Goal: Communication & Community: Answer question/provide support

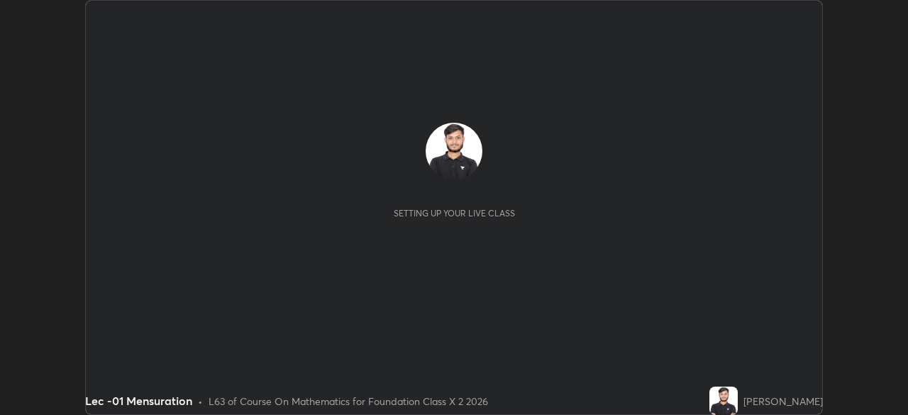
scroll to position [415, 907]
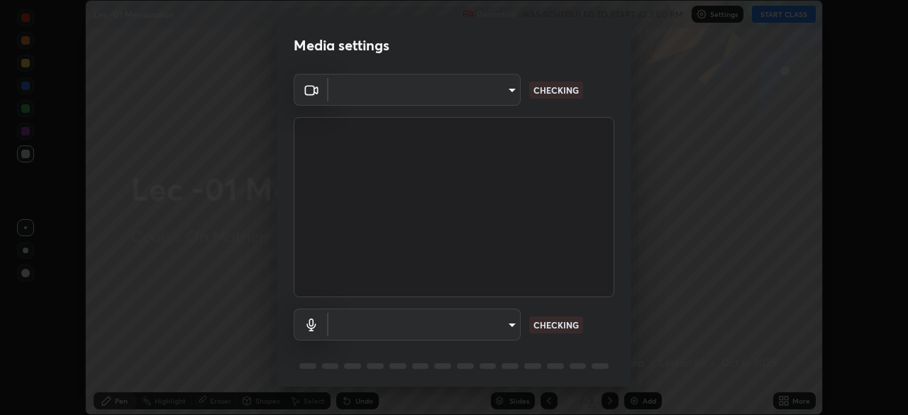
type input "602de966f07612c225d0d734a81bf2b3dfa22a7197a6e355c0b3fff2af0fd9a5"
click at [376, 104] on body "Erase all Lec -01 Mensuration Recording WAS SCHEDULED TO START AT 7:00 PM Setti…" at bounding box center [454, 207] width 908 height 415
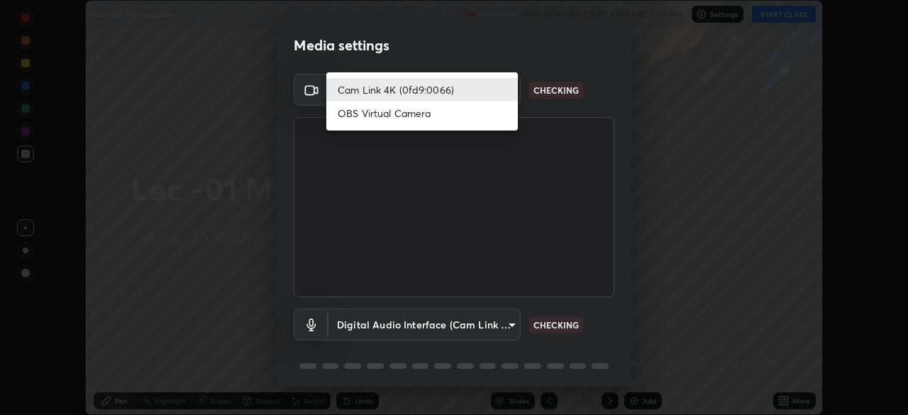
click at [391, 94] on li "Cam Link 4K (0fd9:0066)" at bounding box center [421, 89] width 191 height 23
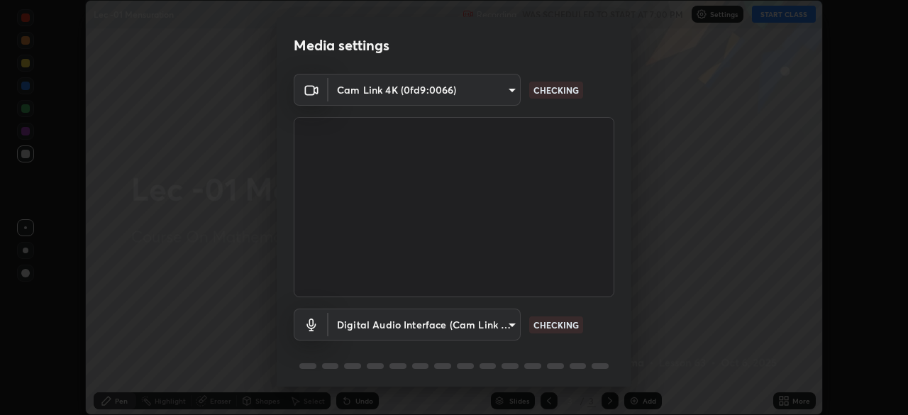
scroll to position [50, 0]
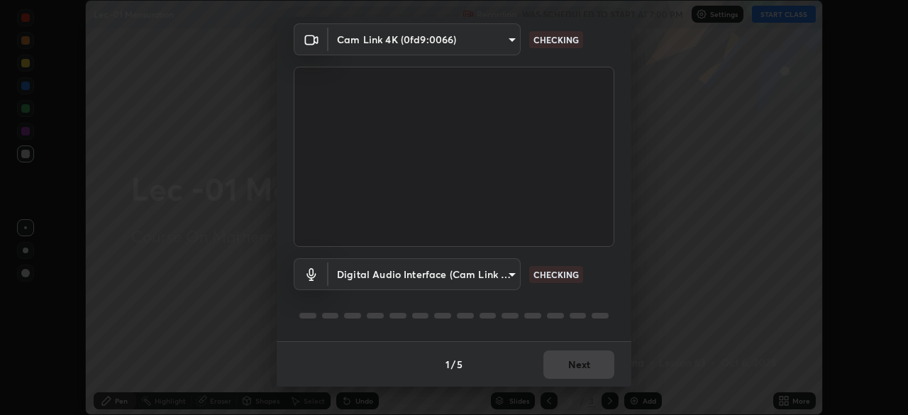
click at [397, 281] on body "Erase all Lec -01 Mensuration Recording WAS SCHEDULED TO START AT 7:00 PM Setti…" at bounding box center [454, 207] width 908 height 415
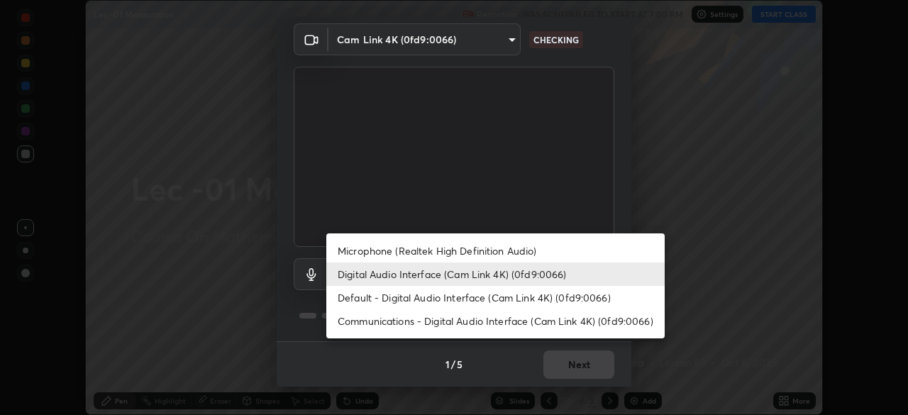
click at [394, 258] on li "Microphone (Realtek High Definition Audio)" at bounding box center [495, 250] width 338 height 23
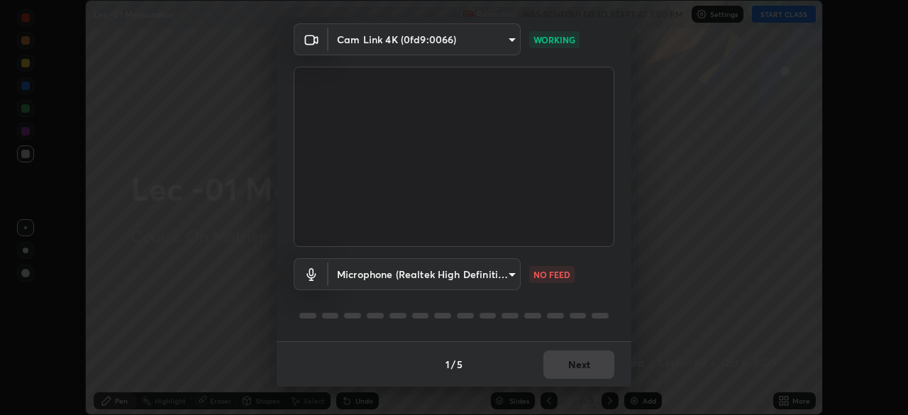
click at [515, 272] on body "Erase all Lec -01 Mensuration Recording WAS SCHEDULED TO START AT 7:00 PM Setti…" at bounding box center [454, 207] width 908 height 415
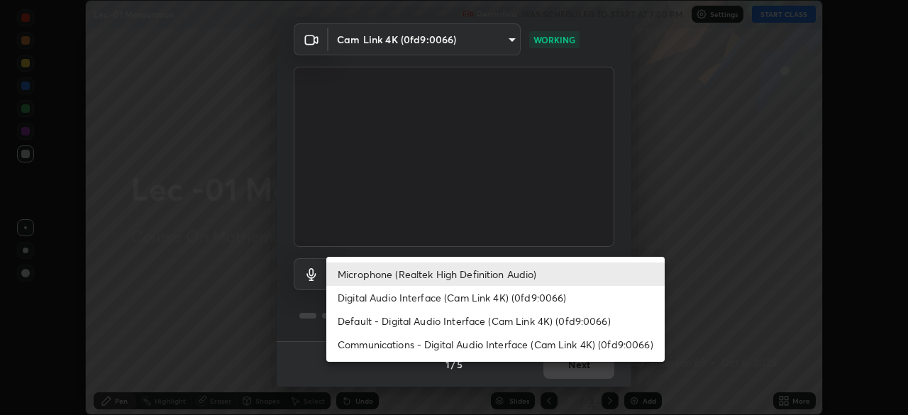
click at [525, 301] on li "Digital Audio Interface (Cam Link 4K) (0fd9:0066)" at bounding box center [495, 297] width 338 height 23
type input "dcff9dd4a5d8f016058d33b4f376770678f7099c9aa91c8fa1968b471839a167"
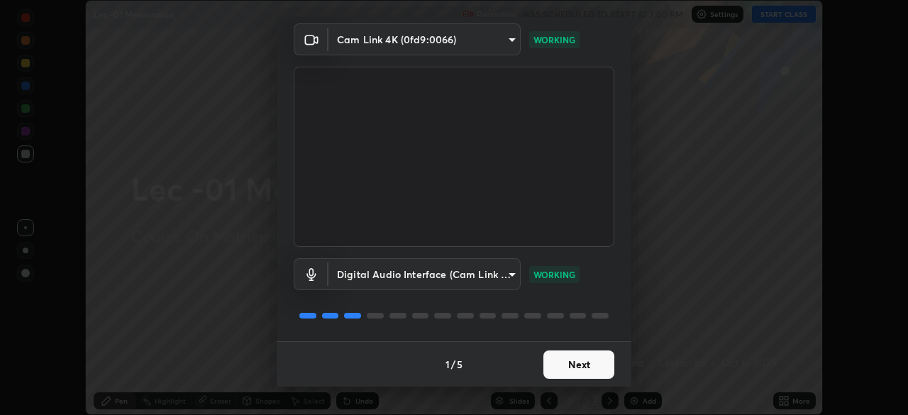
click at [567, 362] on button "Next" at bounding box center [578, 364] width 71 height 28
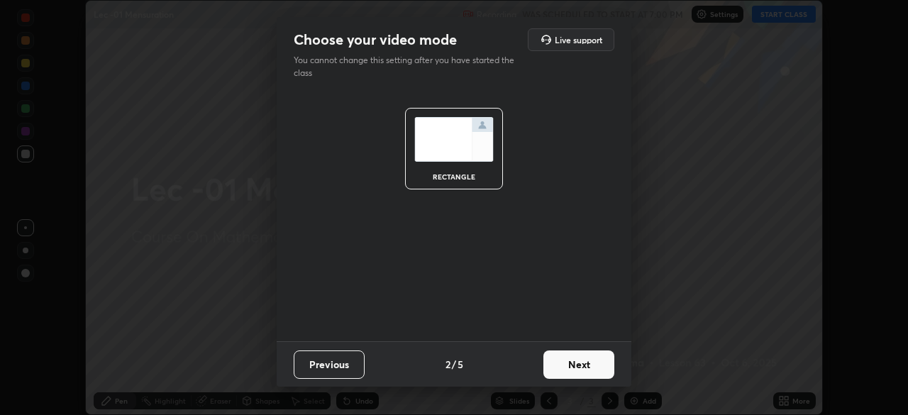
click at [575, 363] on button "Next" at bounding box center [578, 364] width 71 height 28
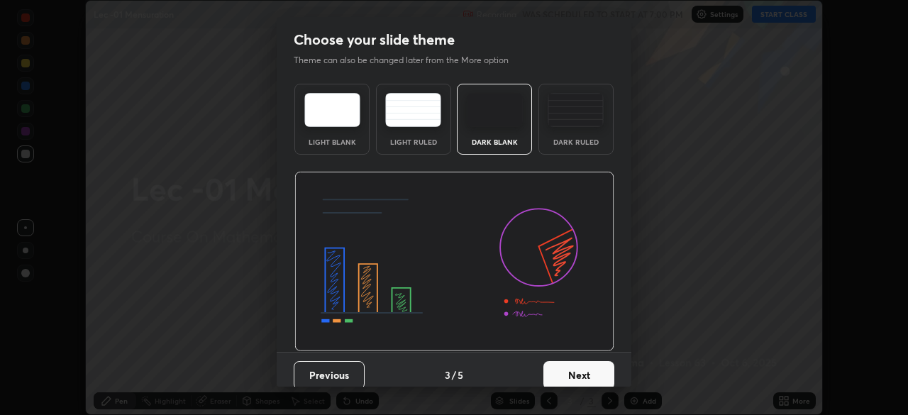
click at [581, 367] on button "Next" at bounding box center [578, 375] width 71 height 28
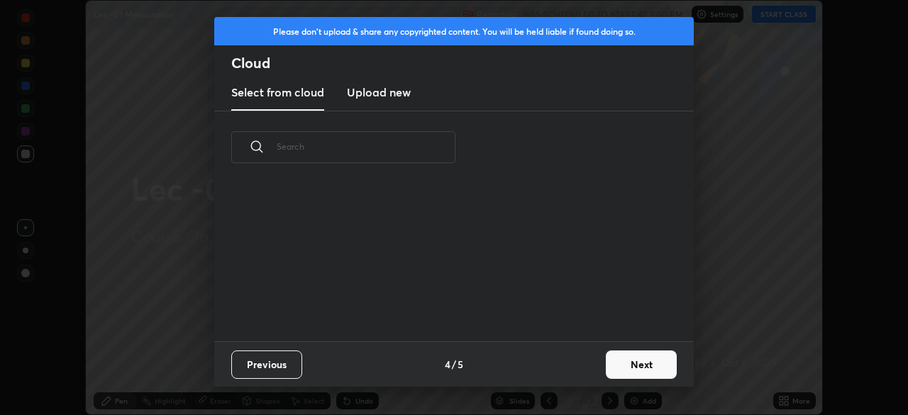
scroll to position [157, 455]
click at [641, 359] on button "Next" at bounding box center [641, 364] width 71 height 28
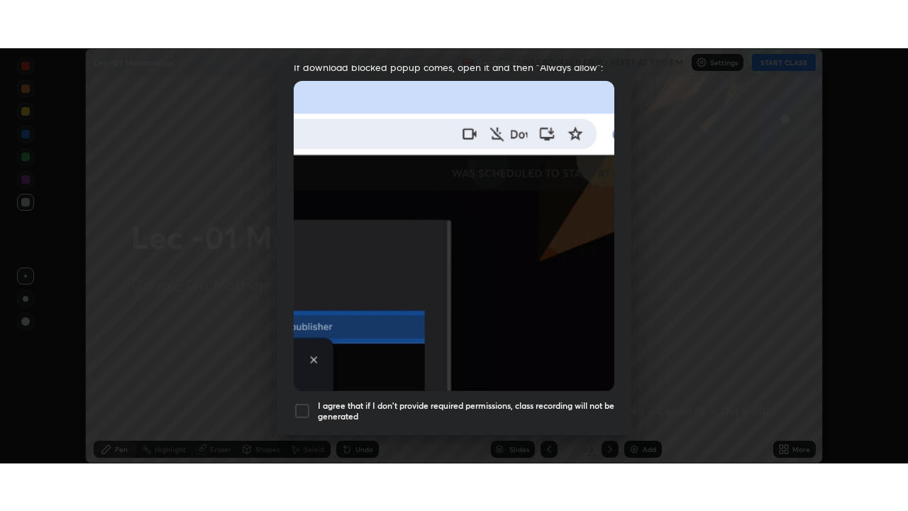
scroll to position [340, 0]
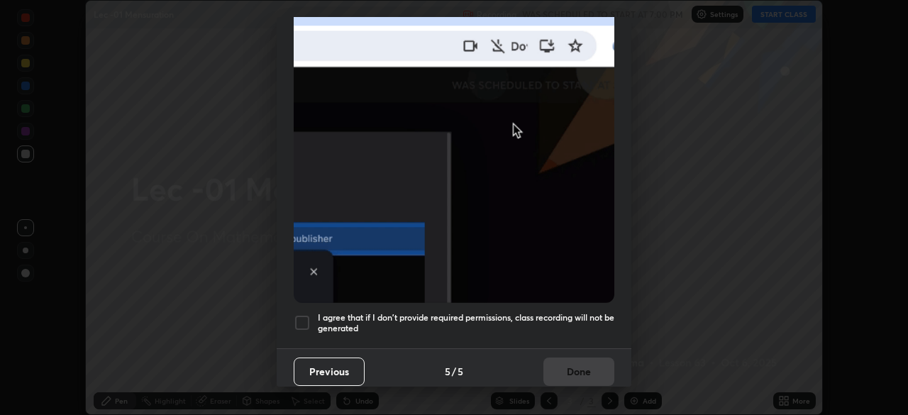
click at [303, 317] on div at bounding box center [302, 322] width 17 height 17
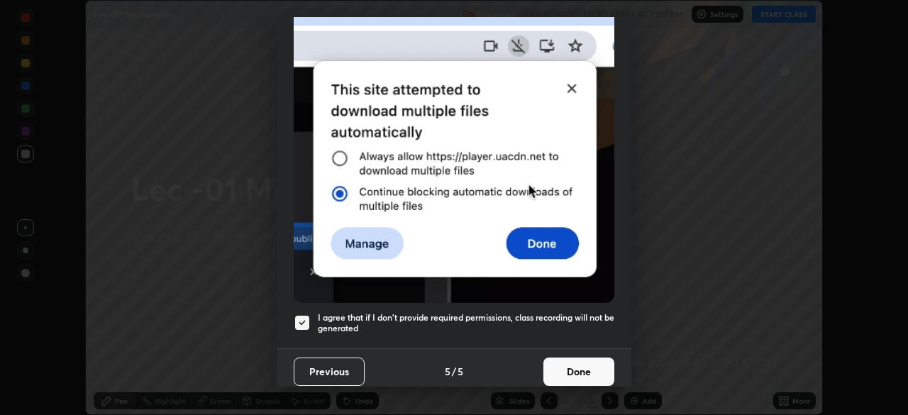
click at [564, 362] on button "Done" at bounding box center [578, 371] width 71 height 28
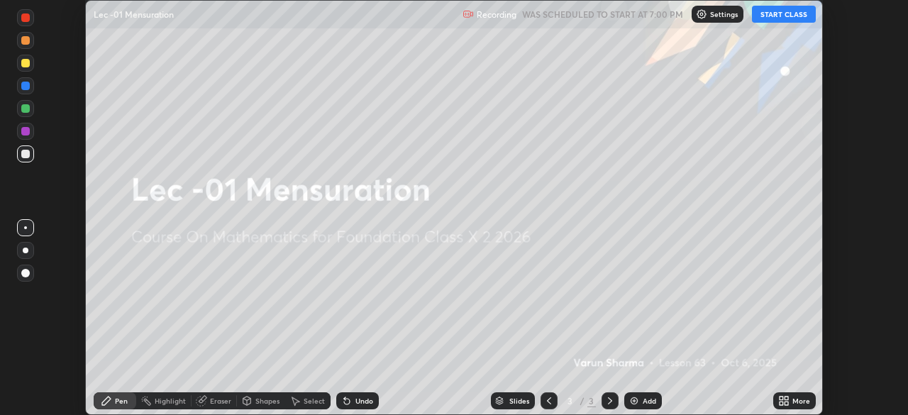
click at [797, 398] on div "More" at bounding box center [801, 400] width 18 height 7
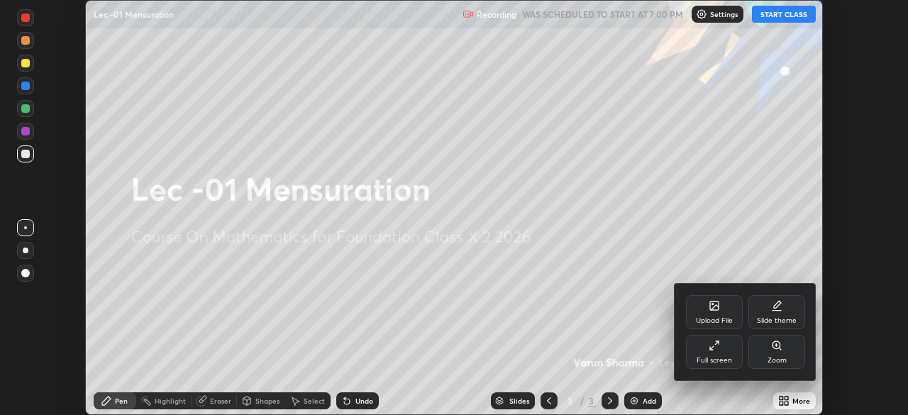
click at [731, 347] on div "Full screen" at bounding box center [714, 352] width 57 height 34
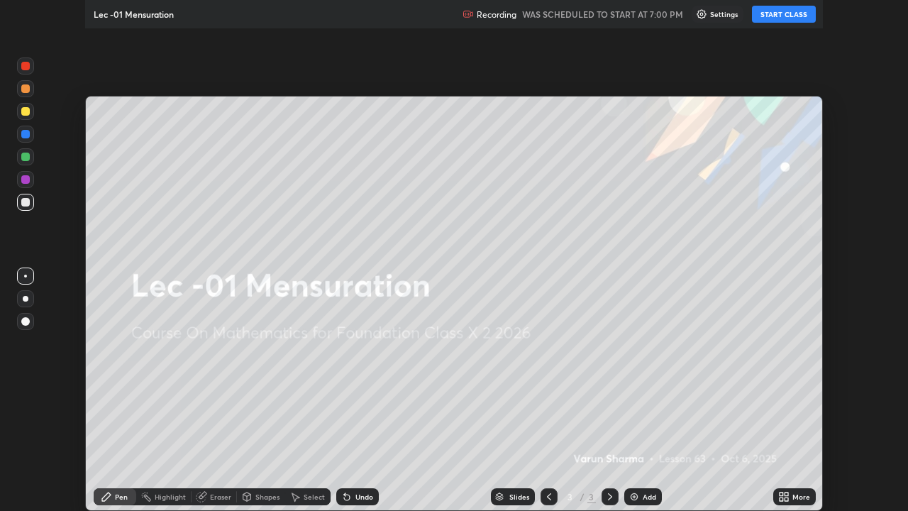
scroll to position [511, 908]
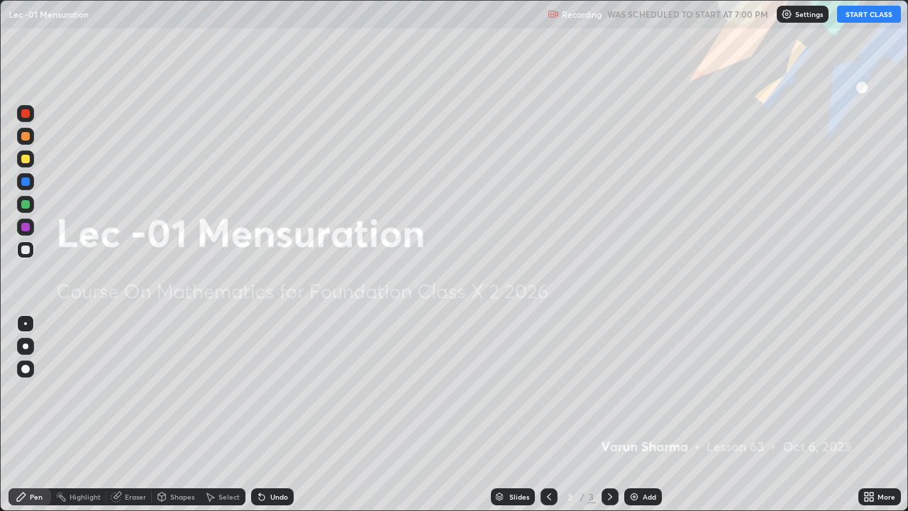
click at [863, 19] on button "START CLASS" at bounding box center [869, 14] width 64 height 17
click at [657, 414] on div "Add" at bounding box center [643, 496] width 38 height 17
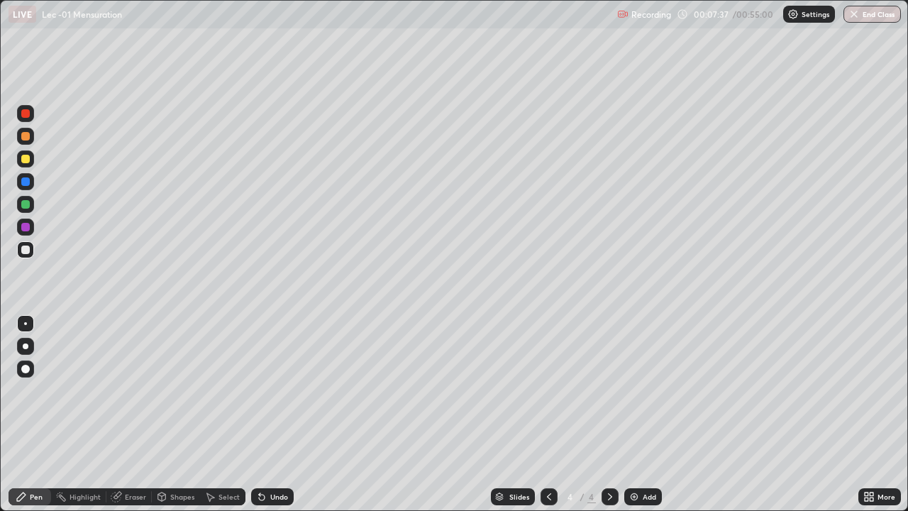
click at [636, 414] on div "Add" at bounding box center [643, 496] width 38 height 17
click at [179, 414] on div "Shapes" at bounding box center [182, 496] width 24 height 7
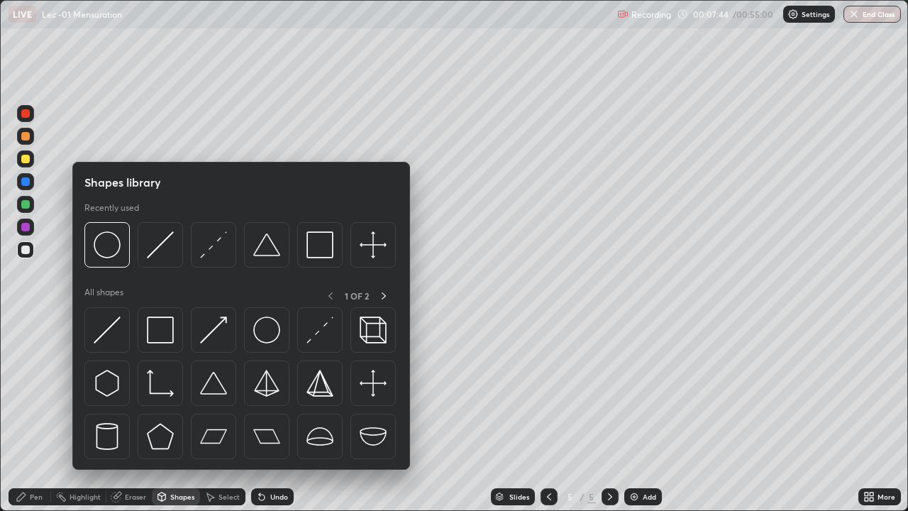
click at [269, 337] on img at bounding box center [266, 329] width 27 height 27
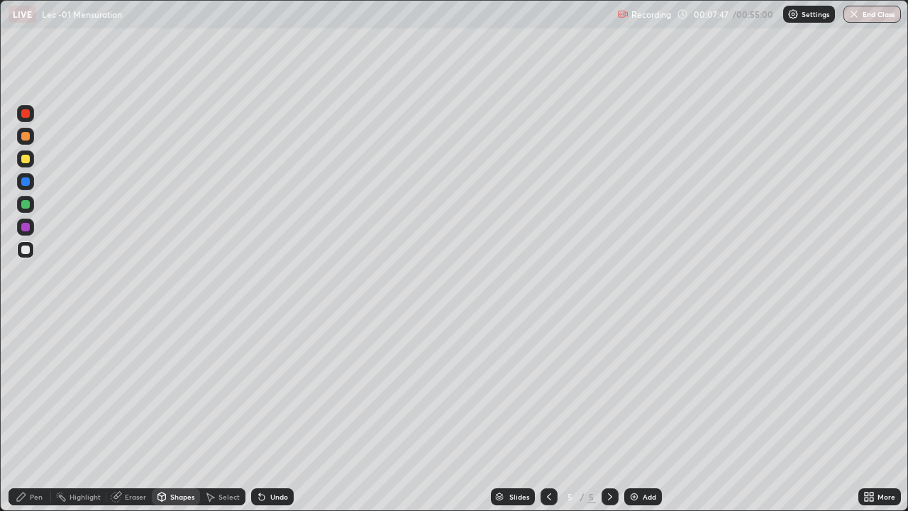
click at [172, 414] on div "Shapes" at bounding box center [182, 496] width 24 height 7
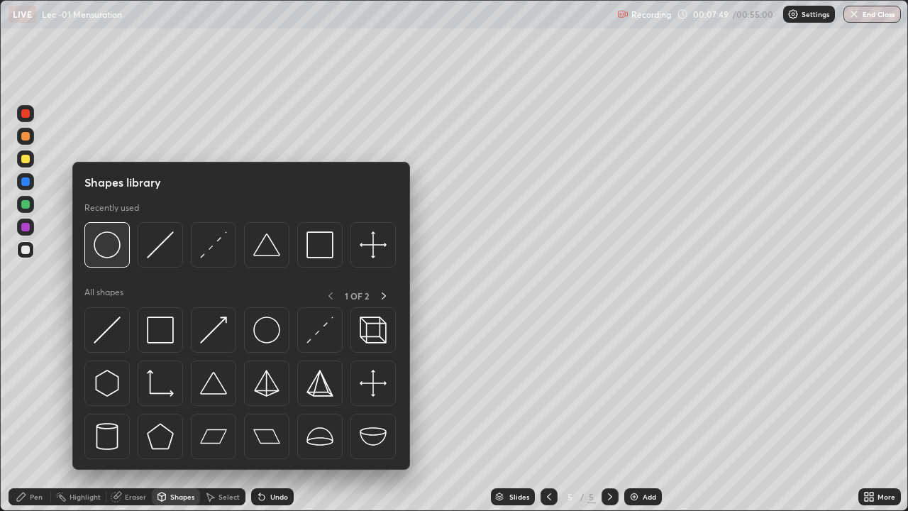
click at [119, 251] on img at bounding box center [107, 244] width 27 height 27
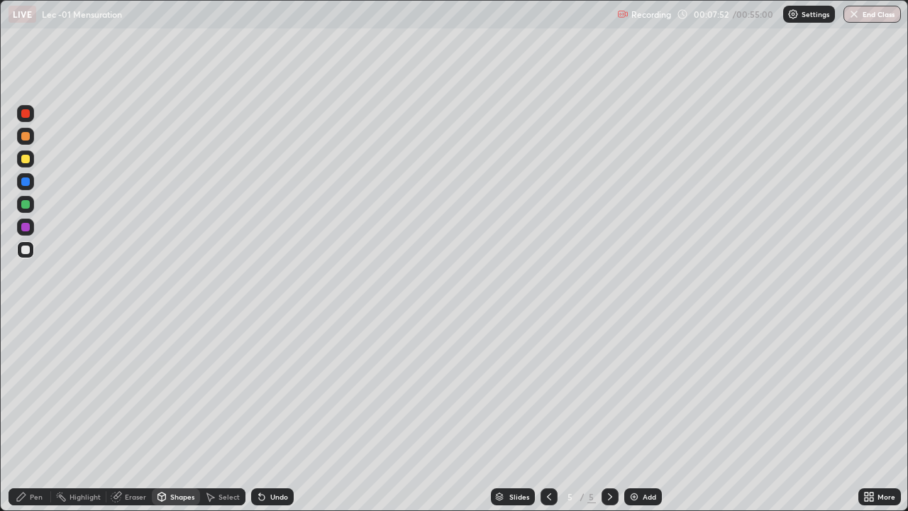
click at [38, 414] on div "Pen" at bounding box center [36, 496] width 13 height 7
click at [26, 161] on div at bounding box center [25, 159] width 9 height 9
click at [272, 414] on div "Undo" at bounding box center [279, 496] width 18 height 7
click at [173, 414] on div "Shapes" at bounding box center [182, 496] width 24 height 7
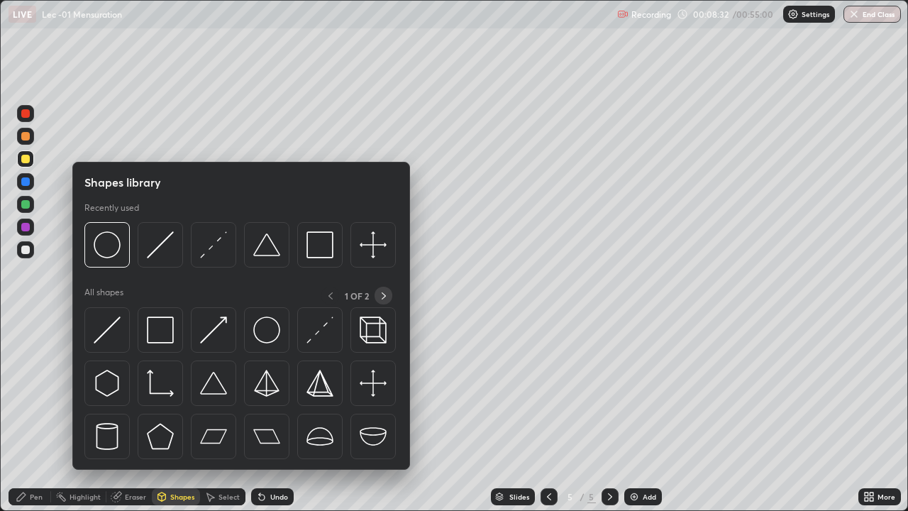
click at [382, 294] on icon at bounding box center [383, 295] width 11 height 11
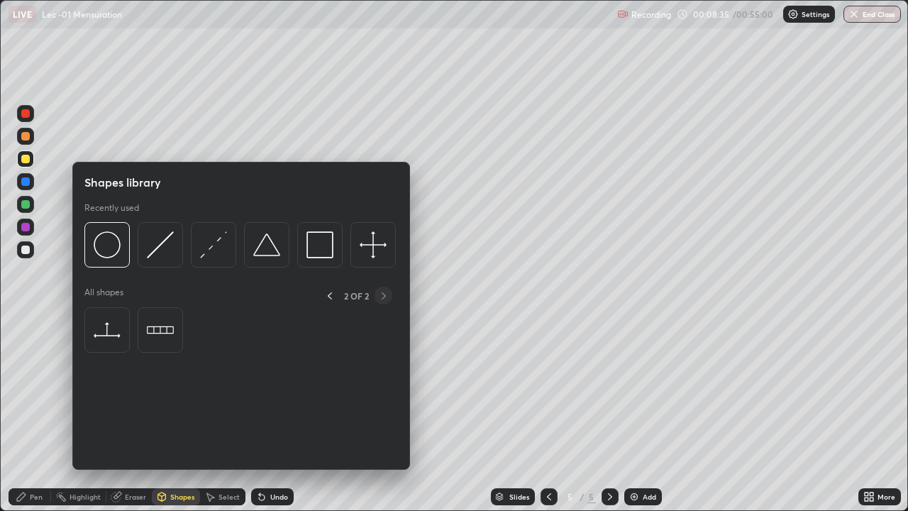
click at [335, 294] on div at bounding box center [329, 295] width 18 height 18
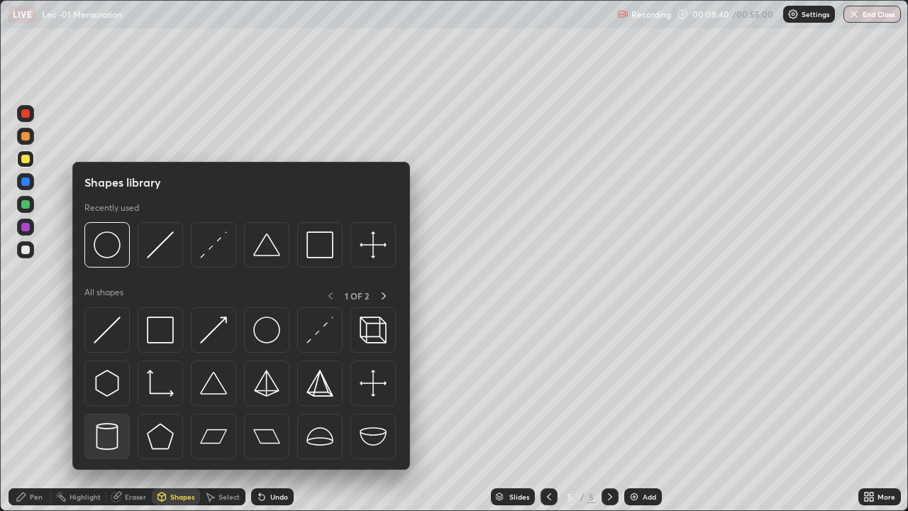
click at [114, 414] on img at bounding box center [107, 436] width 27 height 27
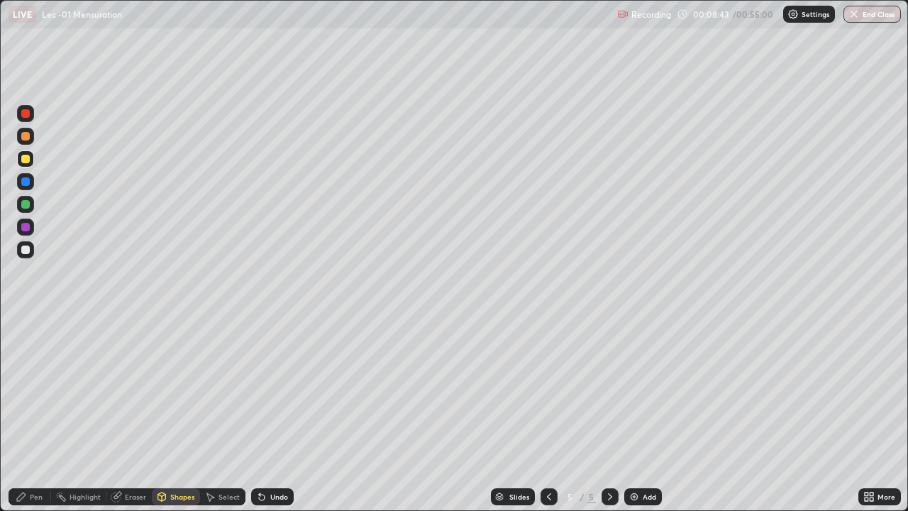
click at [130, 414] on div "Eraser" at bounding box center [135, 496] width 21 height 7
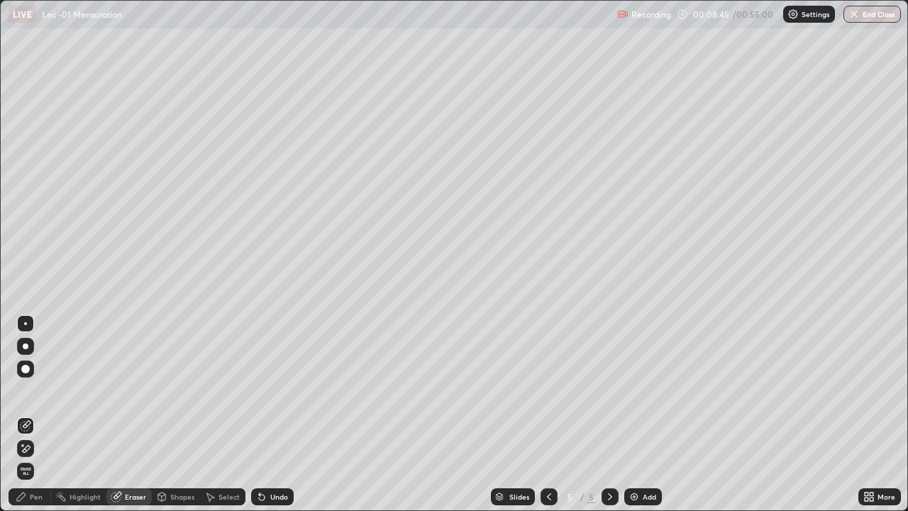
click at [139, 414] on div "Eraser" at bounding box center [135, 496] width 21 height 7
click at [133, 414] on div "Eraser" at bounding box center [135, 496] width 21 height 7
click at [31, 414] on span "Erase all" at bounding box center [26, 471] width 16 height 9
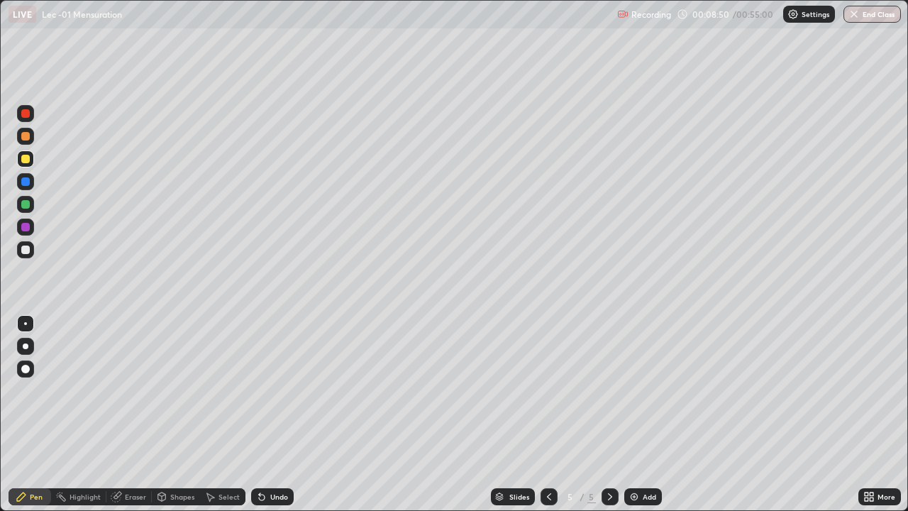
click at [276, 414] on div "Undo" at bounding box center [279, 496] width 18 height 7
click at [170, 414] on div "Shapes" at bounding box center [182, 496] width 24 height 7
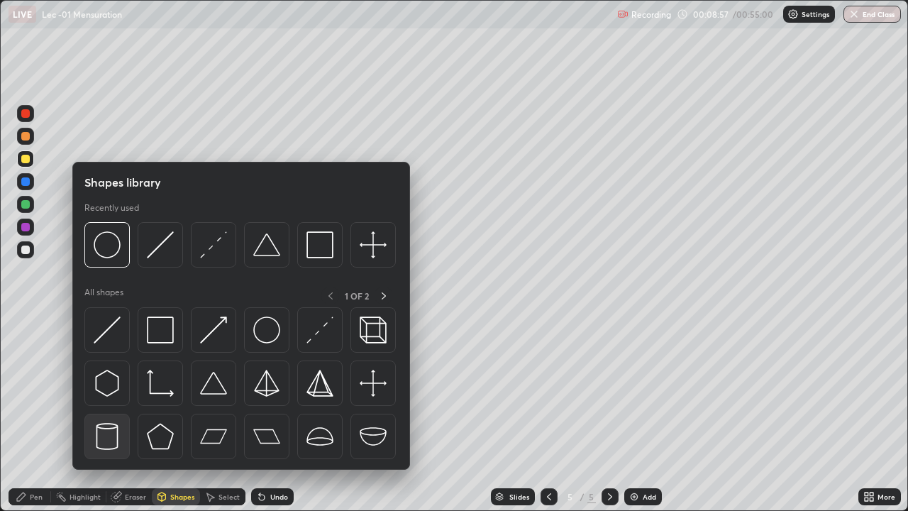
click at [115, 414] on img at bounding box center [107, 436] width 27 height 27
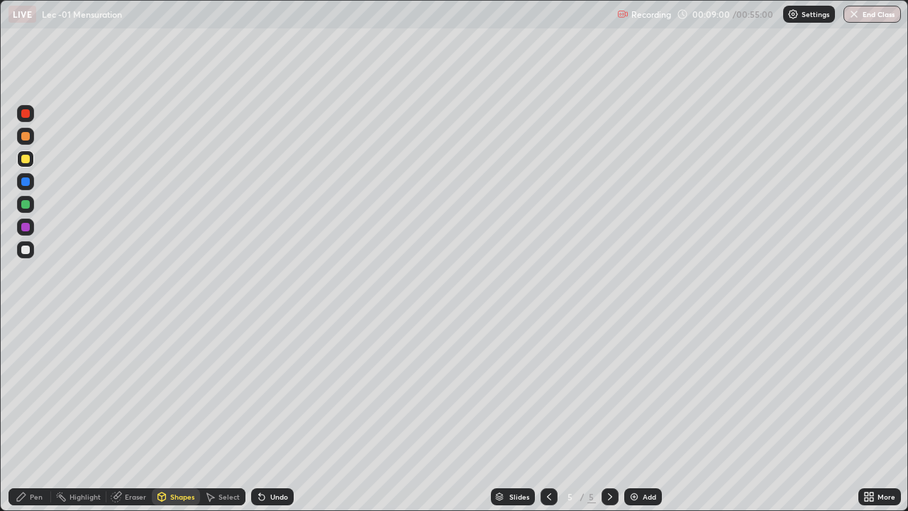
click at [26, 249] on div at bounding box center [25, 249] width 9 height 9
click at [27, 414] on div "Pen" at bounding box center [30, 496] width 43 height 17
click at [44, 414] on div "Pen" at bounding box center [30, 496] width 43 height 17
click at [274, 414] on div "Undo" at bounding box center [279, 496] width 18 height 7
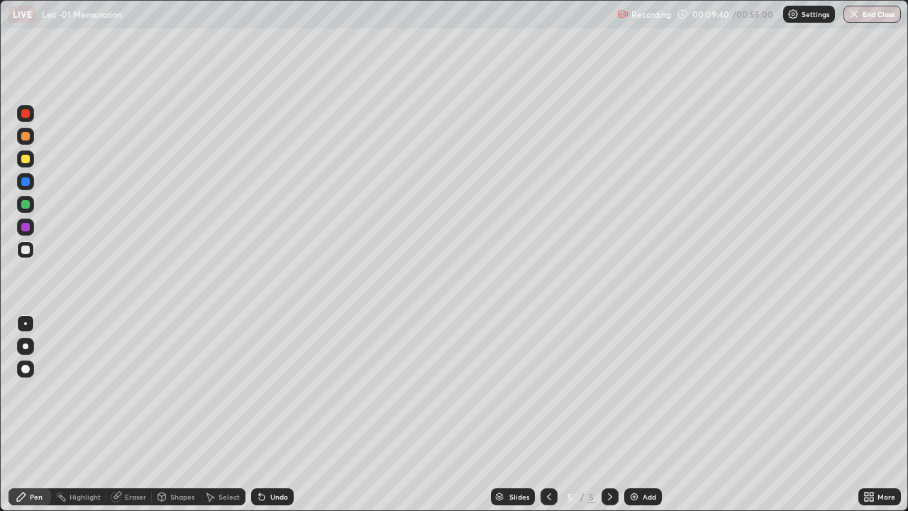
click at [275, 414] on div "Undo" at bounding box center [269, 496] width 48 height 28
click at [138, 414] on div "Eraser" at bounding box center [128, 496] width 45 height 17
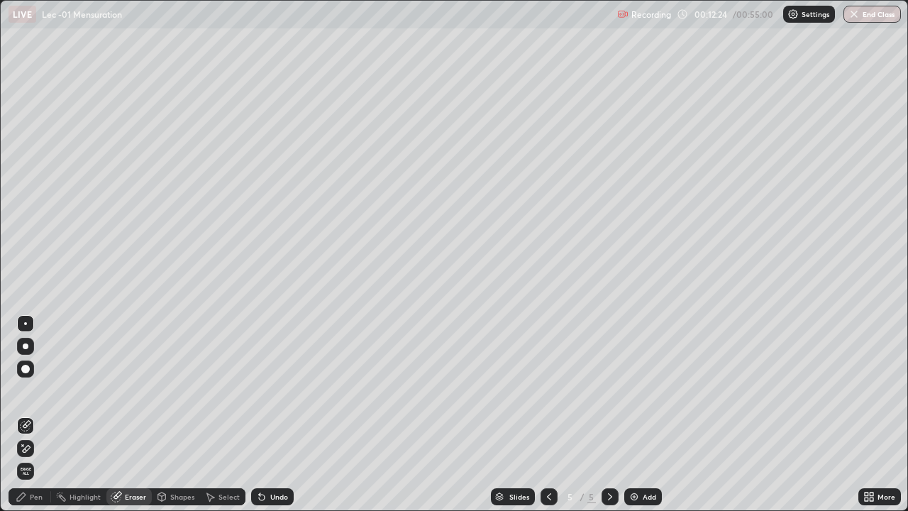
click at [50, 414] on div "Pen" at bounding box center [30, 496] width 43 height 17
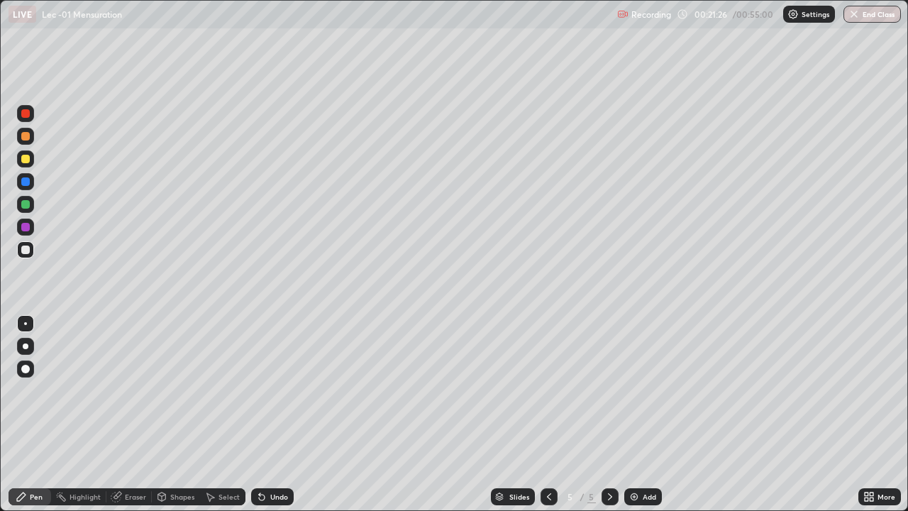
click at [640, 414] on div "Add" at bounding box center [643, 496] width 38 height 17
click at [267, 414] on div "Undo" at bounding box center [272, 496] width 43 height 17
click at [263, 414] on icon at bounding box center [261, 496] width 11 height 11
click at [652, 414] on div "Add" at bounding box center [648, 496] width 13 height 7
click at [278, 414] on div "Undo" at bounding box center [279, 496] width 18 height 7
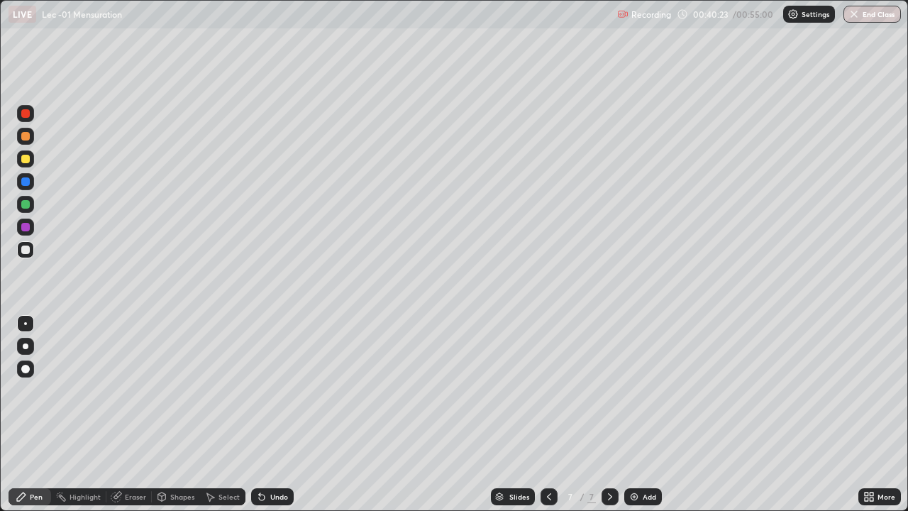
click at [549, 414] on icon at bounding box center [548, 496] width 11 height 11
click at [548, 414] on icon at bounding box center [548, 496] width 11 height 11
click at [614, 414] on div at bounding box center [609, 496] width 17 height 17
click at [608, 414] on icon at bounding box center [609, 496] width 11 height 11
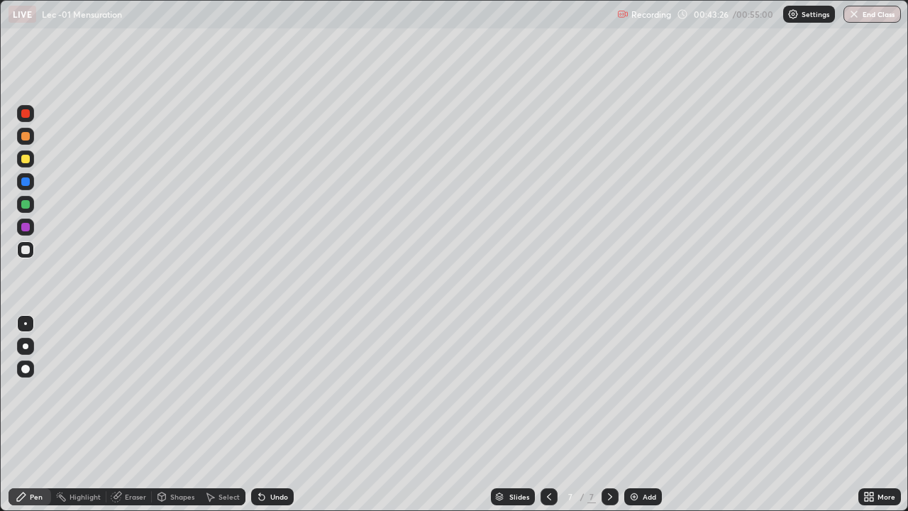
click at [659, 414] on div "Slides 7 / 7 Add" at bounding box center [576, 496] width 564 height 28
click at [647, 414] on div "Add" at bounding box center [648, 496] width 13 height 7
click at [179, 414] on div "Shapes" at bounding box center [182, 496] width 24 height 7
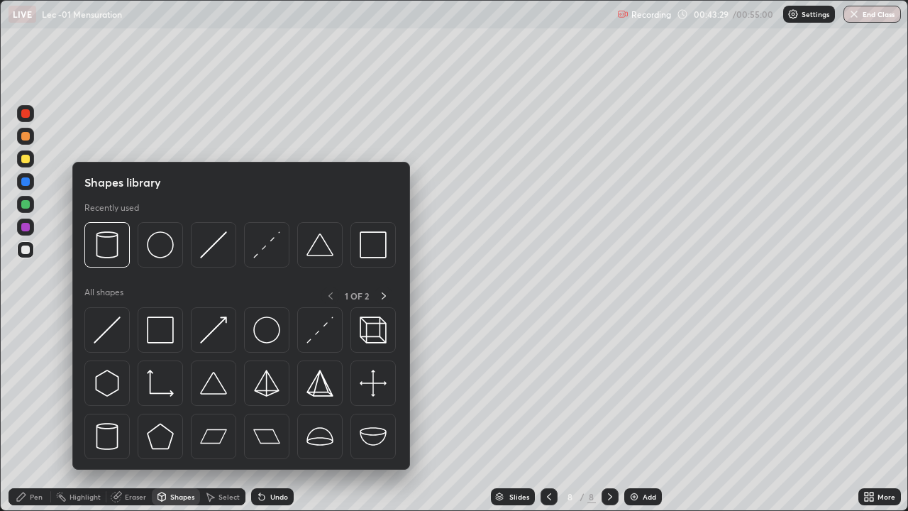
click at [163, 323] on img at bounding box center [160, 329] width 27 height 27
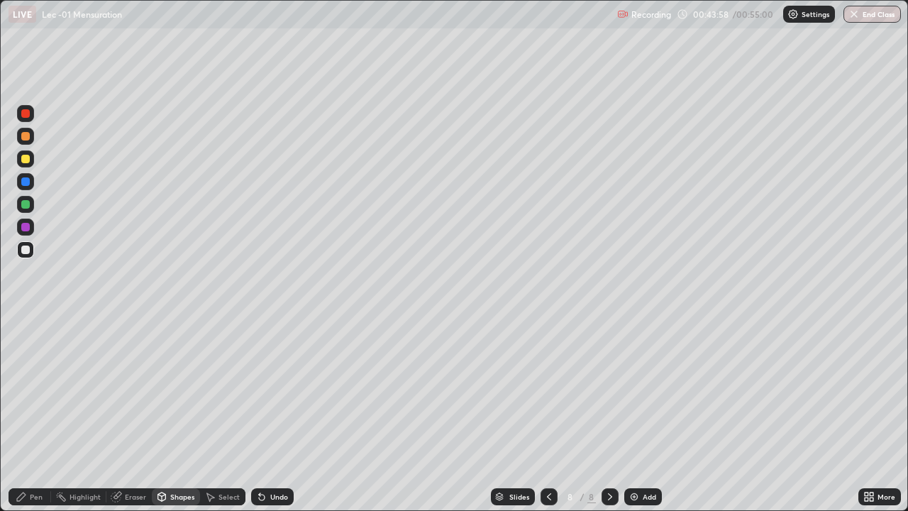
click at [281, 414] on div "Undo" at bounding box center [279, 496] width 18 height 7
click at [37, 414] on div "Pen" at bounding box center [30, 496] width 43 height 17
click at [134, 414] on div "Eraser" at bounding box center [135, 496] width 21 height 7
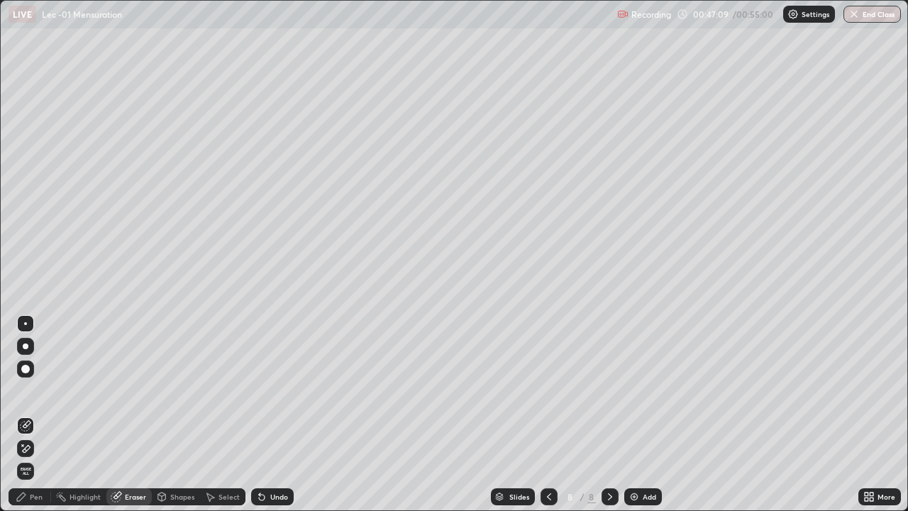
click at [35, 414] on div "Pen" at bounding box center [30, 496] width 43 height 17
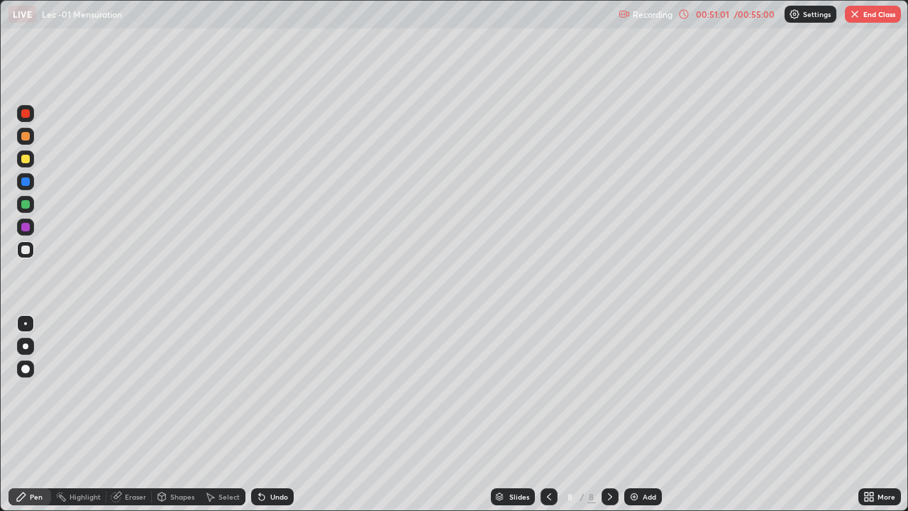
click at [869, 14] on button "End Class" at bounding box center [872, 14] width 56 height 17
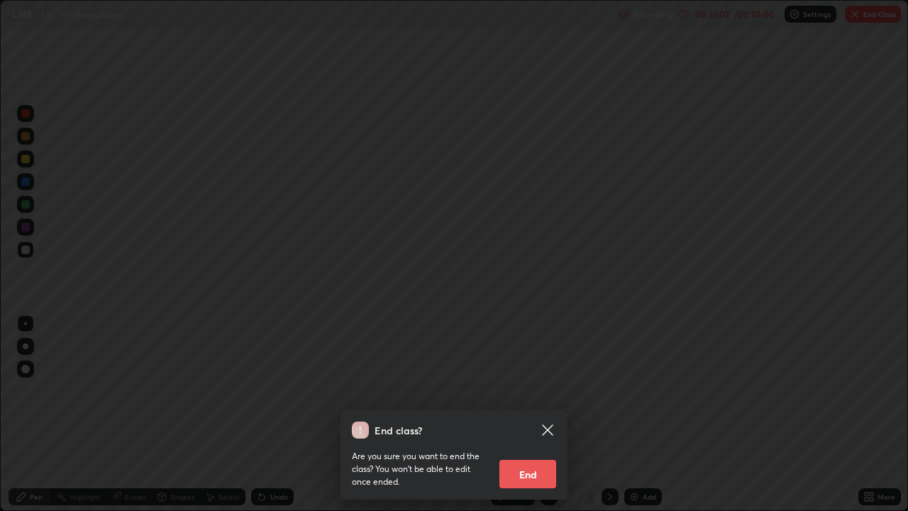
click at [552, 414] on button "End" at bounding box center [527, 473] width 57 height 28
click at [613, 414] on div "End class? Are you sure you want to end the class? You won’t be able to edit on…" at bounding box center [454, 255] width 908 height 511
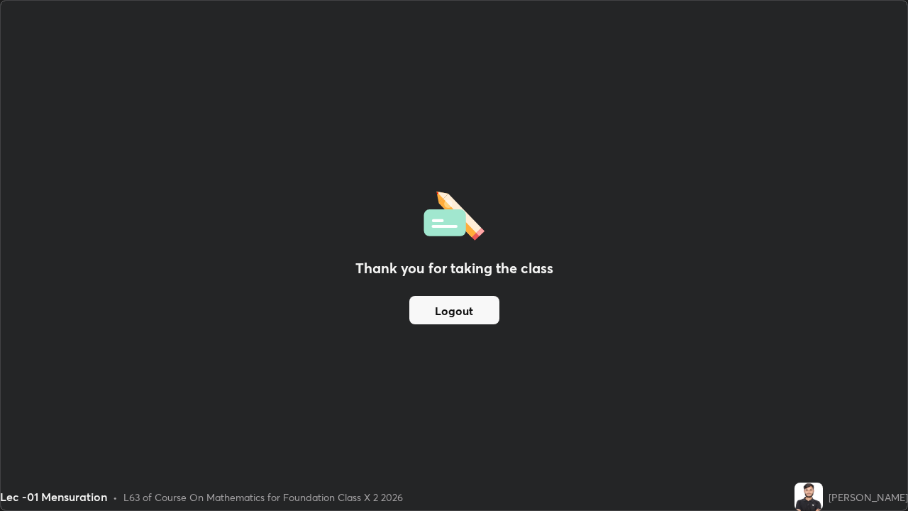
click at [467, 312] on button "Logout" at bounding box center [454, 310] width 90 height 28
click at [470, 308] on button "Logout" at bounding box center [454, 310] width 90 height 28
